Goal: Book appointment/travel/reservation

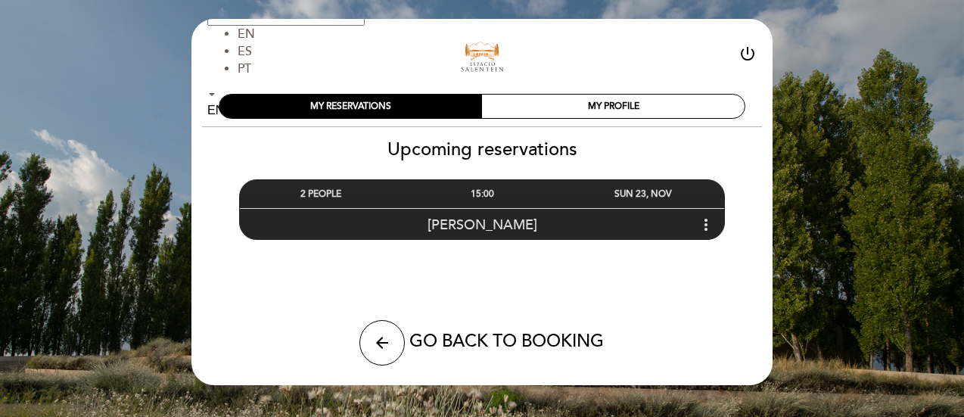
click at [518, 220] on div "[PERSON_NAME] more_vert" at bounding box center [482, 224] width 484 height 33
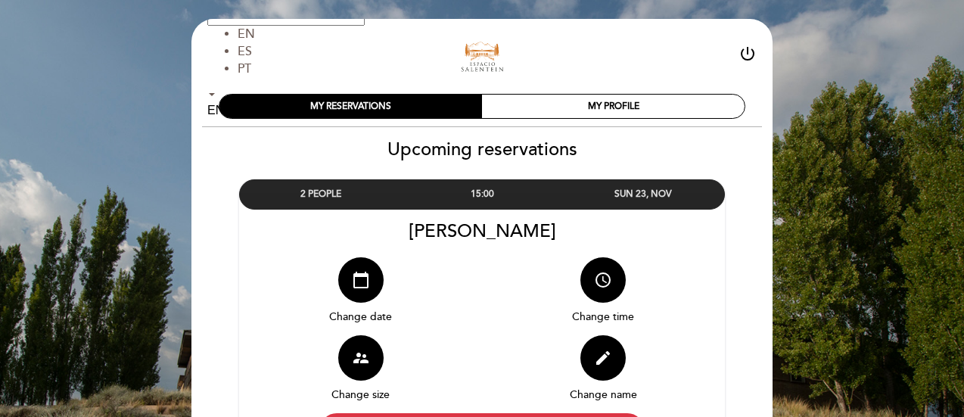
scroll to position [201, 0]
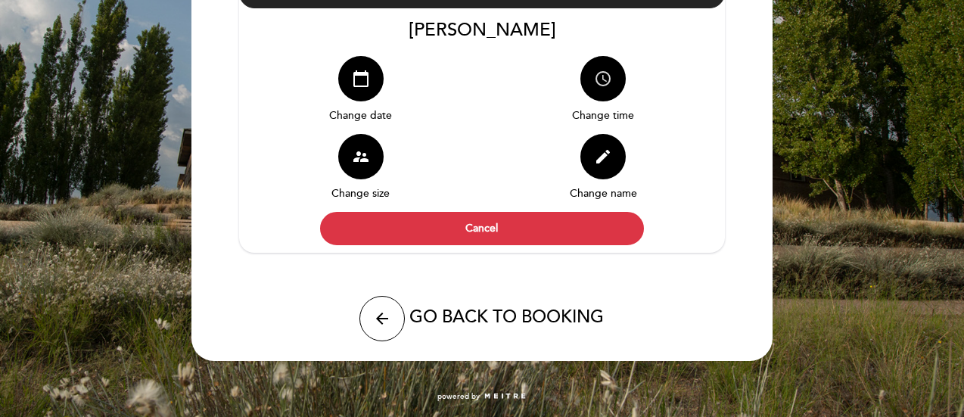
click at [594, 92] on button "access_time" at bounding box center [602, 78] width 45 height 45
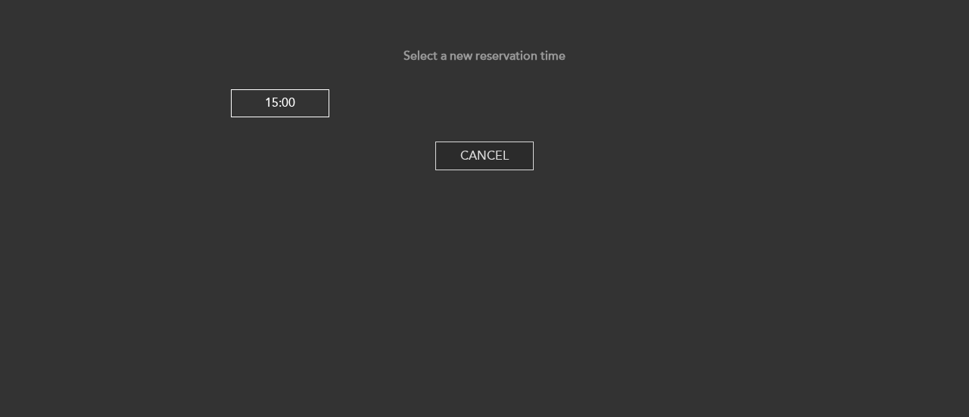
click at [506, 157] on button "Cancel" at bounding box center [484, 156] width 98 height 29
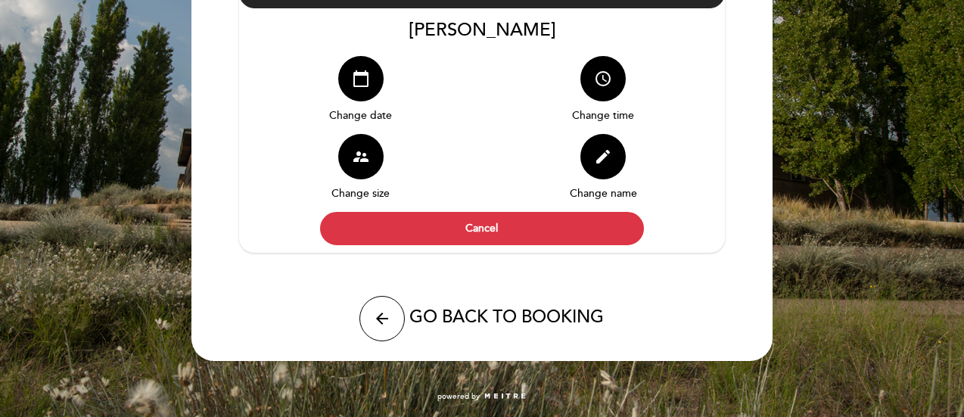
scroll to position [0, 0]
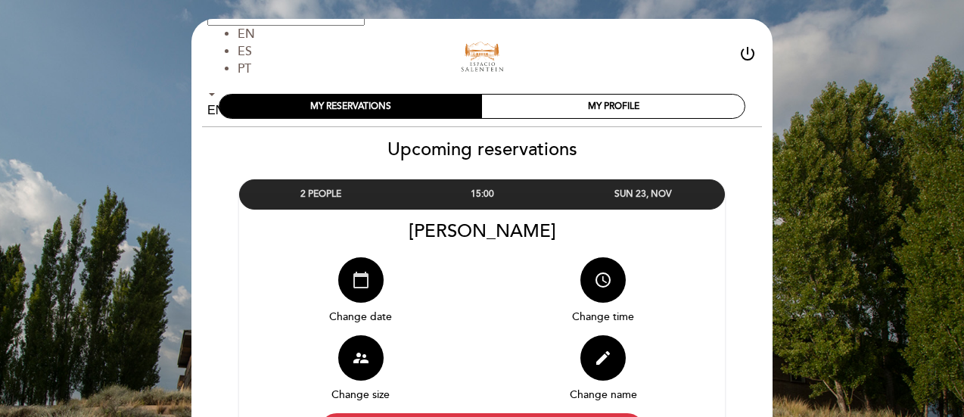
click at [376, 287] on button "calendar_today" at bounding box center [360, 279] width 45 height 45
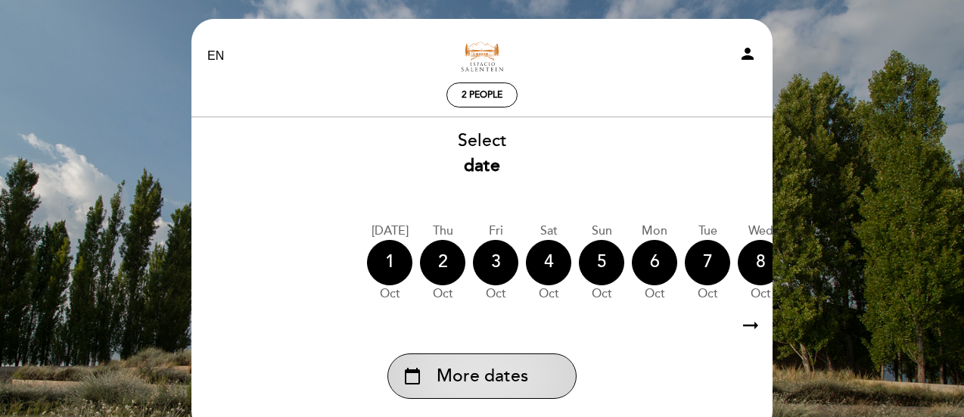
click at [486, 376] on span "More dates" at bounding box center [483, 376] width 92 height 25
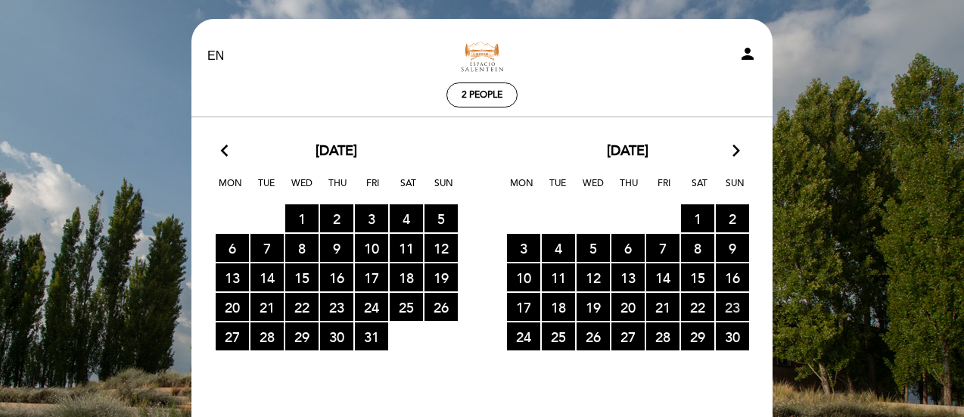
click at [728, 308] on span "23 RESERVATIONS AVAILABLE" at bounding box center [732, 307] width 33 height 28
